Goal: Information Seeking & Learning: Learn about a topic

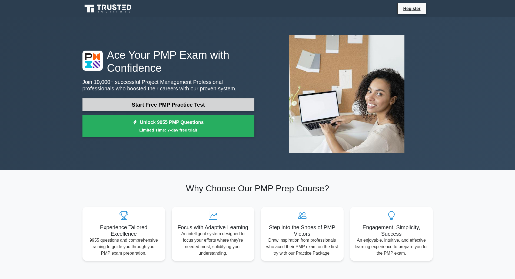
click at [214, 105] on link "Start Free PMP Practice Test" at bounding box center [168, 104] width 172 height 13
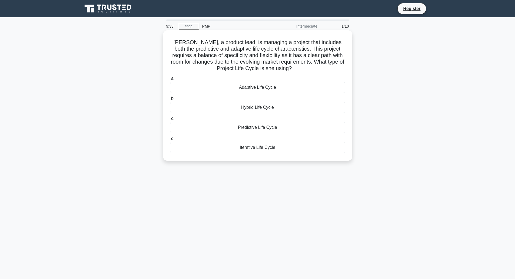
click at [279, 107] on div "Hybrid Life Cycle" at bounding box center [257, 107] width 175 height 11
click at [170, 100] on input "b. Hybrid Life Cycle" at bounding box center [170, 99] width 0 height 4
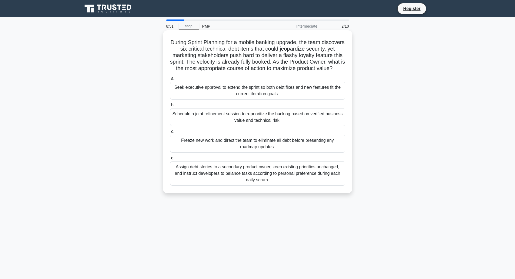
click at [254, 122] on div "Schedule a joint refinement session to reprioritize the backlog based on verifi…" at bounding box center [257, 117] width 175 height 18
click at [170, 107] on input "b. Schedule a joint refinement session to reprioritize the backlog based on ver…" at bounding box center [170, 105] width 0 height 4
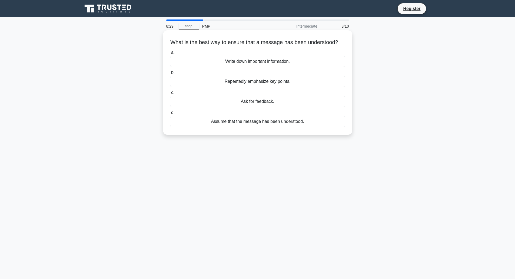
click at [264, 107] on div "Ask for feedback." at bounding box center [257, 101] width 175 height 11
click at [170, 94] on input "c. Ask for feedback." at bounding box center [170, 93] width 0 height 4
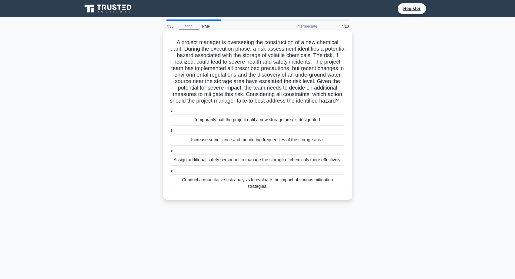
click at [275, 188] on div "Conduct a quantitative risk analysis to evaluate the impact of various mitigati…" at bounding box center [257, 183] width 175 height 18
click at [170, 173] on input "d. Conduct a quantitative risk analysis to evaluate the impact of various mitig…" at bounding box center [170, 171] width 0 height 4
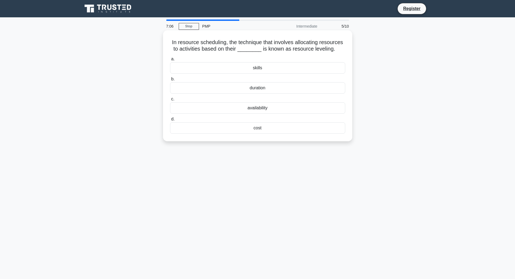
click at [259, 70] on div "skills" at bounding box center [257, 67] width 175 height 11
click at [170, 61] on input "a. skills" at bounding box center [170, 59] width 0 height 4
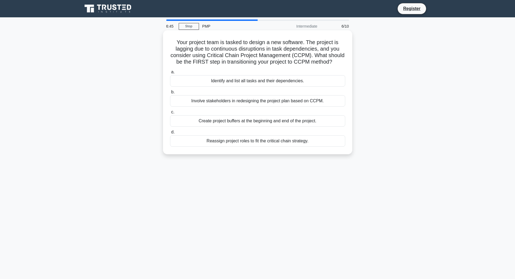
click at [292, 80] on div "Identify and list all tasks and their dependencies." at bounding box center [257, 80] width 175 height 11
click at [170, 74] on input "a. Identify and list all tasks and their dependencies." at bounding box center [170, 72] width 0 height 4
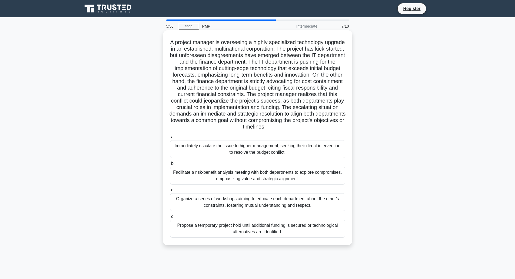
click at [308, 176] on div "Facilitate a risk-benefit analysis meeting with both departments to explore com…" at bounding box center [257, 176] width 175 height 18
click at [170, 165] on input "b. Facilitate a risk-benefit analysis meeting with both departments to explore …" at bounding box center [170, 164] width 0 height 4
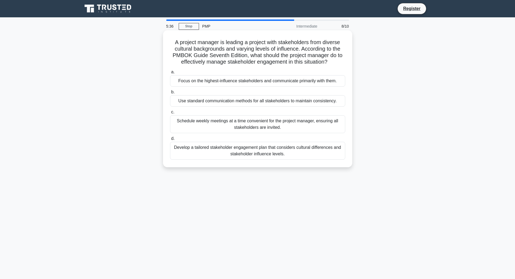
click at [300, 153] on div "Develop a tailored stakeholder engagement plan that considers cultural differen…" at bounding box center [257, 151] width 175 height 18
click at [170, 140] on input "d. Develop a tailored stakeholder engagement plan that considers cultural diffe…" at bounding box center [170, 139] width 0 height 4
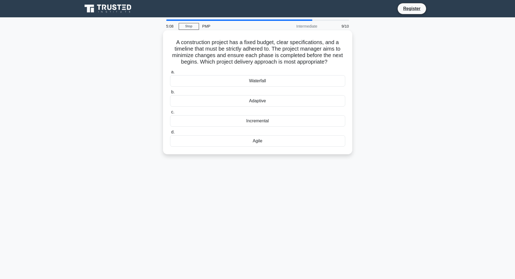
click at [261, 82] on div "Waterfall" at bounding box center [257, 80] width 175 height 11
click at [170, 74] on input "a. Waterfall" at bounding box center [170, 72] width 0 height 4
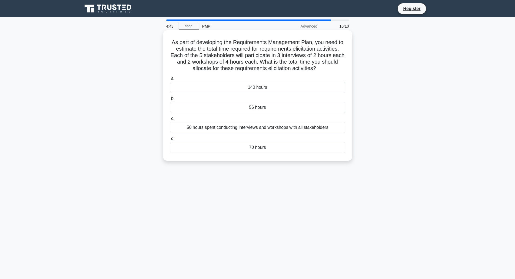
click at [275, 148] on div "70 hours" at bounding box center [257, 147] width 175 height 11
click at [170, 140] on input "d. 70 hours" at bounding box center [170, 139] width 0 height 4
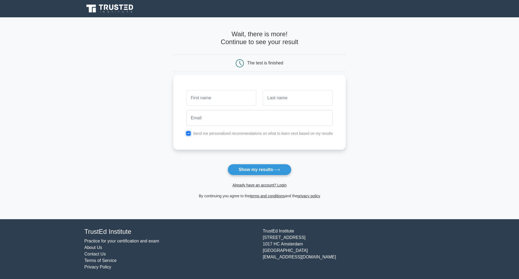
click at [190, 133] on input "checkbox" at bounding box center [188, 133] width 4 height 4
checkbox input "false"
click at [245, 167] on button "Show my results" at bounding box center [260, 169] width 64 height 11
type input "RJ"
type input "Zhou"
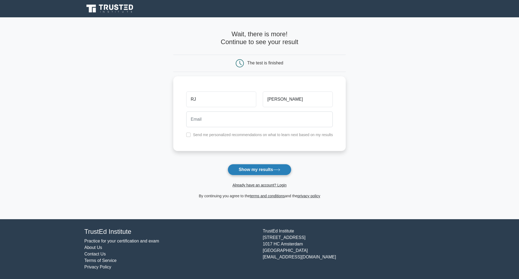
click at [247, 169] on button "Show my results" at bounding box center [260, 169] width 64 height 11
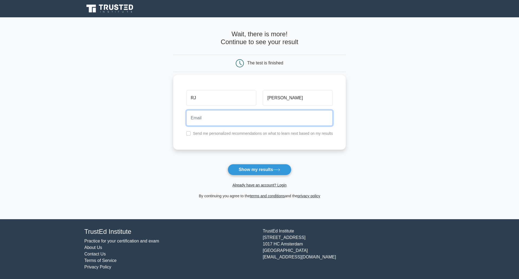
click at [244, 119] on input "email" at bounding box center [259, 118] width 147 height 16
click at [214, 118] on input "email" at bounding box center [259, 118] width 147 height 16
type input "a@b.com"
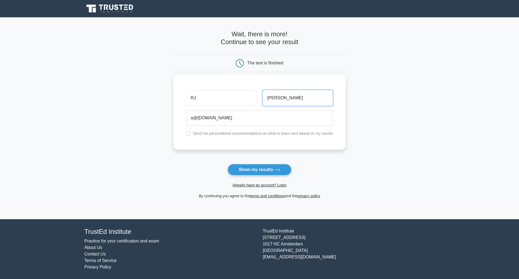
drag, startPoint x: 282, startPoint y: 97, endPoint x: 259, endPoint y: 98, distance: 23.5
click at [259, 98] on div "RJ Zhou" at bounding box center [259, 98] width 153 height 20
drag, startPoint x: 222, startPoint y: 99, endPoint x: 190, endPoint y: 99, distance: 31.6
click at [190, 99] on input "RJ" at bounding box center [221, 98] width 70 height 16
click at [260, 106] on div "Zhou" at bounding box center [298, 98] width 77 height 20
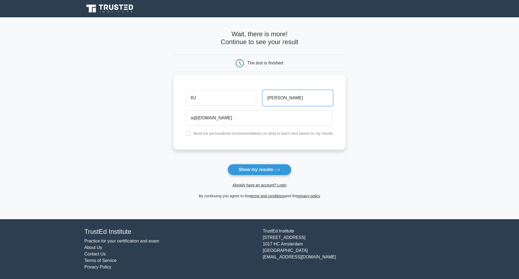
click at [298, 101] on input "Zhou" at bounding box center [298, 98] width 70 height 16
drag, startPoint x: 281, startPoint y: 101, endPoint x: 254, endPoint y: 98, distance: 26.6
click at [254, 98] on div "RJ Zhou" at bounding box center [259, 98] width 153 height 20
type input "RJ"
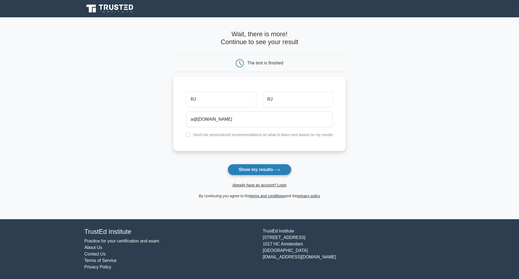
click at [252, 170] on button "Show my results" at bounding box center [260, 169] width 64 height 11
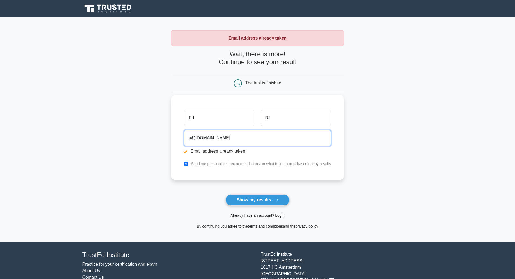
click at [220, 139] on input "a@b.com" at bounding box center [257, 138] width 147 height 16
drag, startPoint x: 224, startPoint y: 137, endPoint x: 182, endPoint y: 135, distance: 42.5
click at [182, 135] on div "a@b.com Email address already taken" at bounding box center [257, 143] width 153 height 30
click at [395, 164] on main "Email address already taken Wait, there is more! Continue to see your result Th…" at bounding box center [257, 129] width 515 height 225
click at [199, 139] on input "a@b.com" at bounding box center [257, 138] width 147 height 16
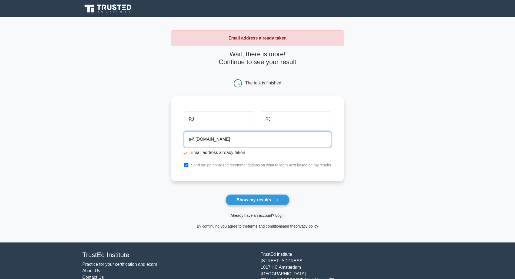
type input "a@c.com"
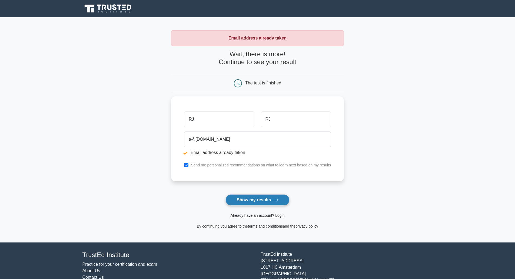
click at [252, 200] on button "Show my results" at bounding box center [258, 199] width 64 height 11
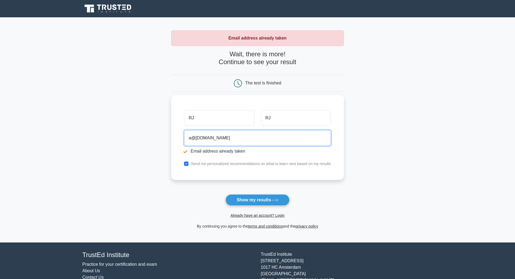
click at [194, 141] on input "a@[DOMAIN_NAME]" at bounding box center [257, 138] width 147 height 16
click at [197, 139] on input "a@[DOMAIN_NAME]" at bounding box center [257, 138] width 147 height 16
type input "a@[DOMAIN_NAME]"
click at [258, 206] on div "Already have an account? Login" at bounding box center [257, 212] width 173 height 13
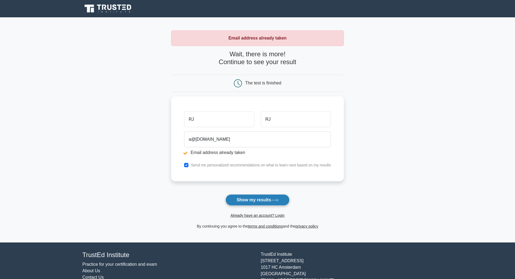
click at [260, 202] on button "Show my results" at bounding box center [258, 199] width 64 height 11
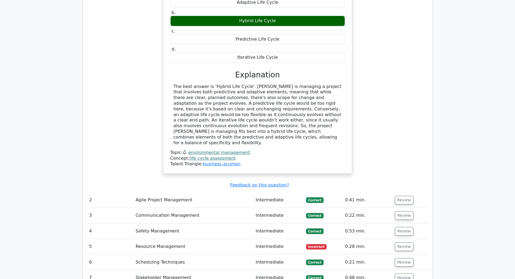
scroll to position [642, 0]
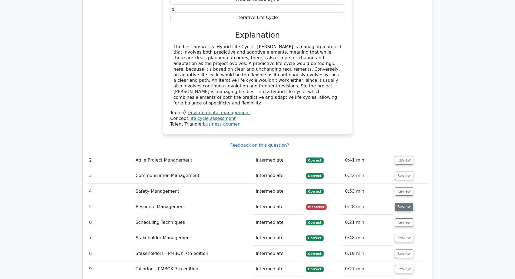
click at [403, 203] on button "Review" at bounding box center [404, 207] width 18 height 8
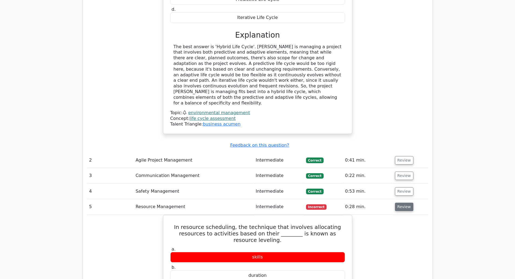
click at [406, 203] on button "Review" at bounding box center [404, 207] width 18 height 8
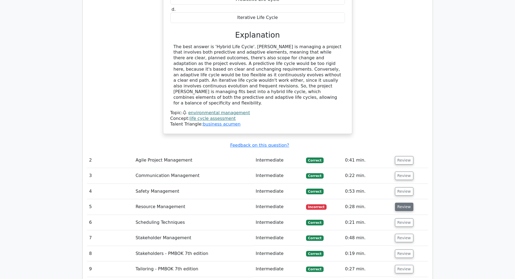
click at [406, 203] on button "Review" at bounding box center [404, 207] width 18 height 8
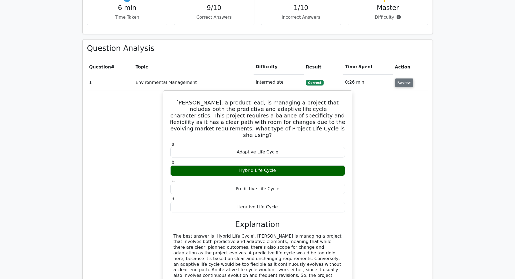
click at [400, 78] on button "Review" at bounding box center [404, 82] width 18 height 8
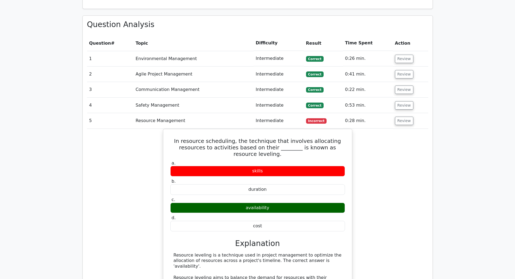
scroll to position [453, 0]
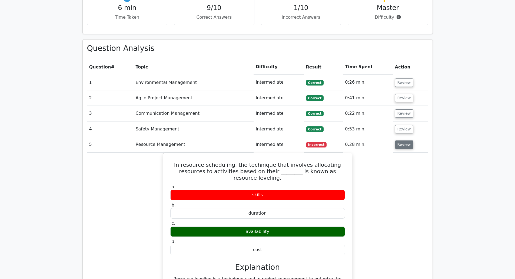
click at [398, 140] on button "Review" at bounding box center [404, 144] width 18 height 8
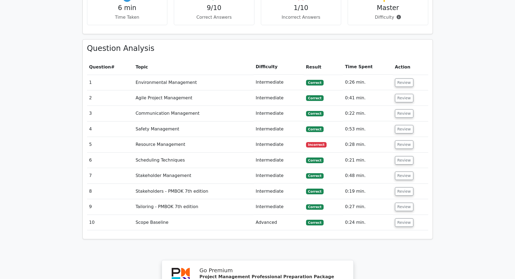
scroll to position [480, 0]
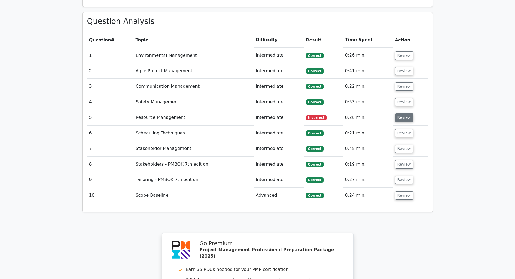
click at [402, 113] on button "Review" at bounding box center [404, 117] width 18 height 8
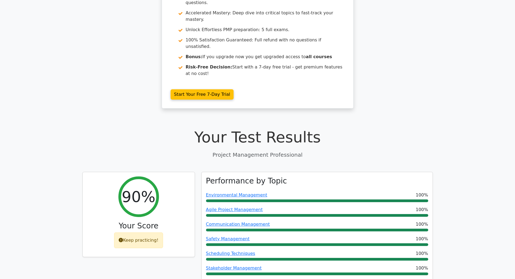
scroll to position [0, 0]
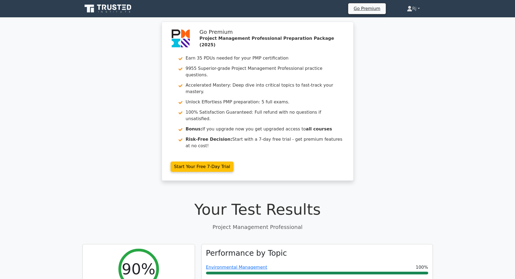
click at [420, 9] on link "Rj" at bounding box center [413, 8] width 39 height 11
click at [412, 22] on link "Profile" at bounding box center [415, 21] width 43 height 9
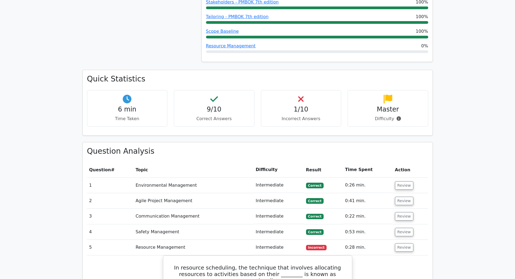
scroll to position [460, 0]
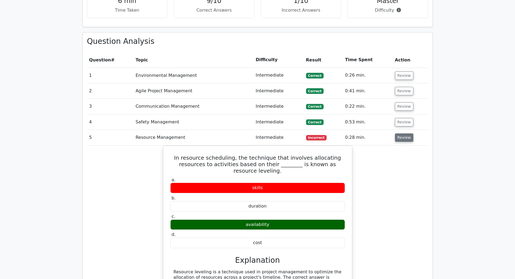
click at [402, 133] on button "Review" at bounding box center [404, 137] width 18 height 8
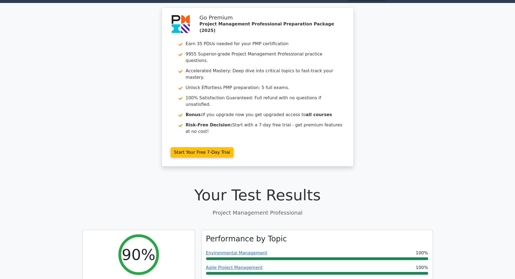
scroll to position [0, 0]
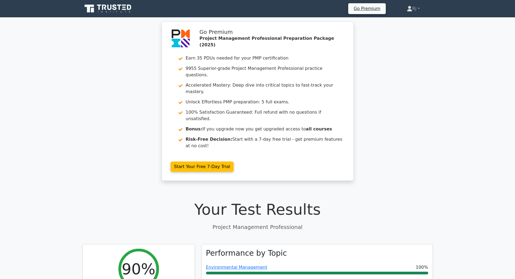
drag, startPoint x: 424, startPoint y: 111, endPoint x: 422, endPoint y: 114, distance: 3.5
click at [424, 111] on div "Go Premium Project Management Professional Preparation Package (2025) Earn 35 P…" at bounding box center [257, 105] width 515 height 166
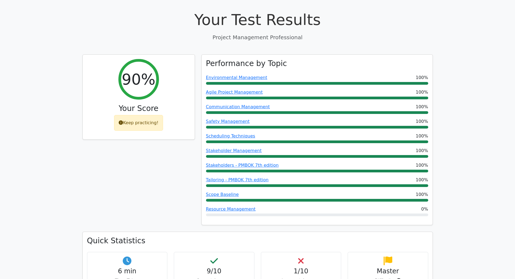
scroll to position [189, 0]
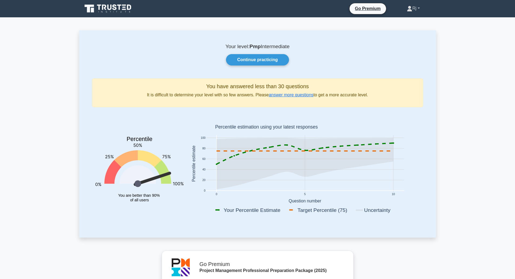
click at [418, 8] on link "Rj" at bounding box center [413, 8] width 39 height 11
click at [411, 24] on link "Profile" at bounding box center [415, 21] width 43 height 9
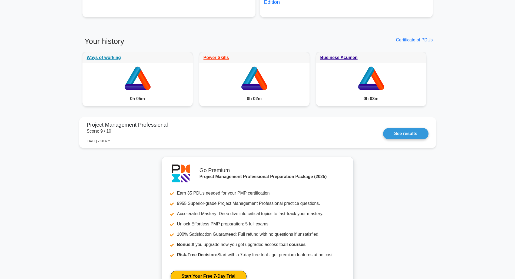
scroll to position [514, 0]
